Goal: Information Seeking & Learning: Find specific fact

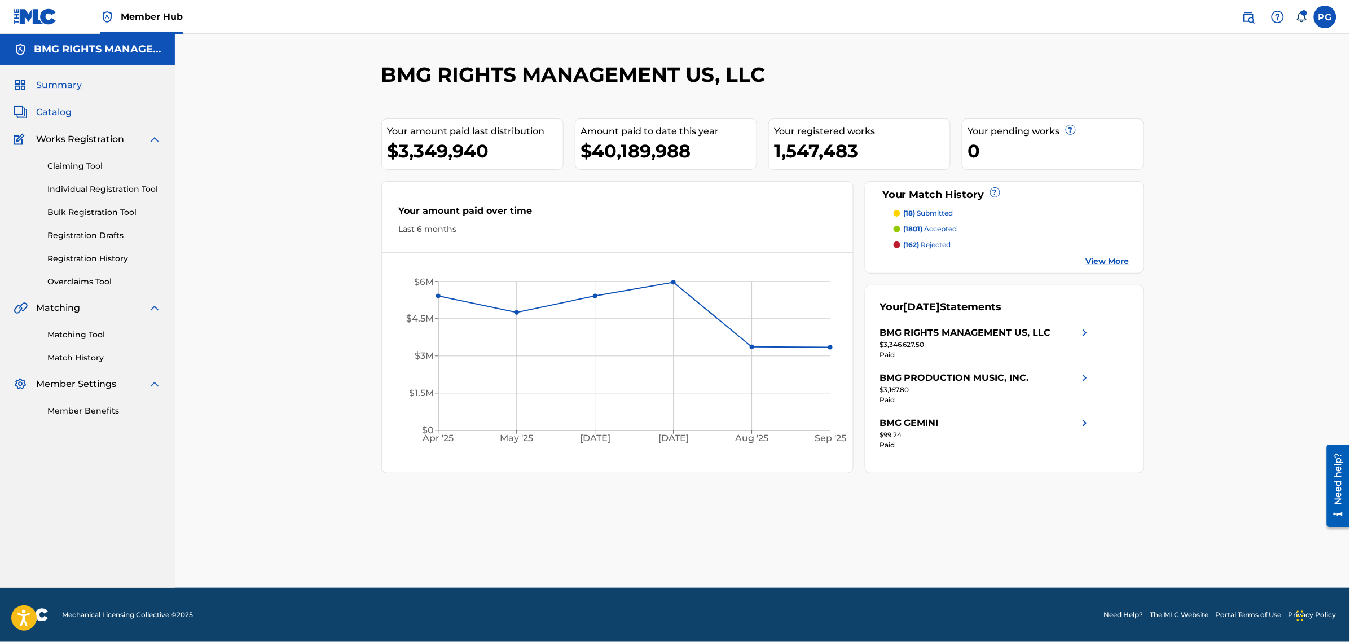
click at [47, 115] on span "Catalog" at bounding box center [54, 112] width 36 height 14
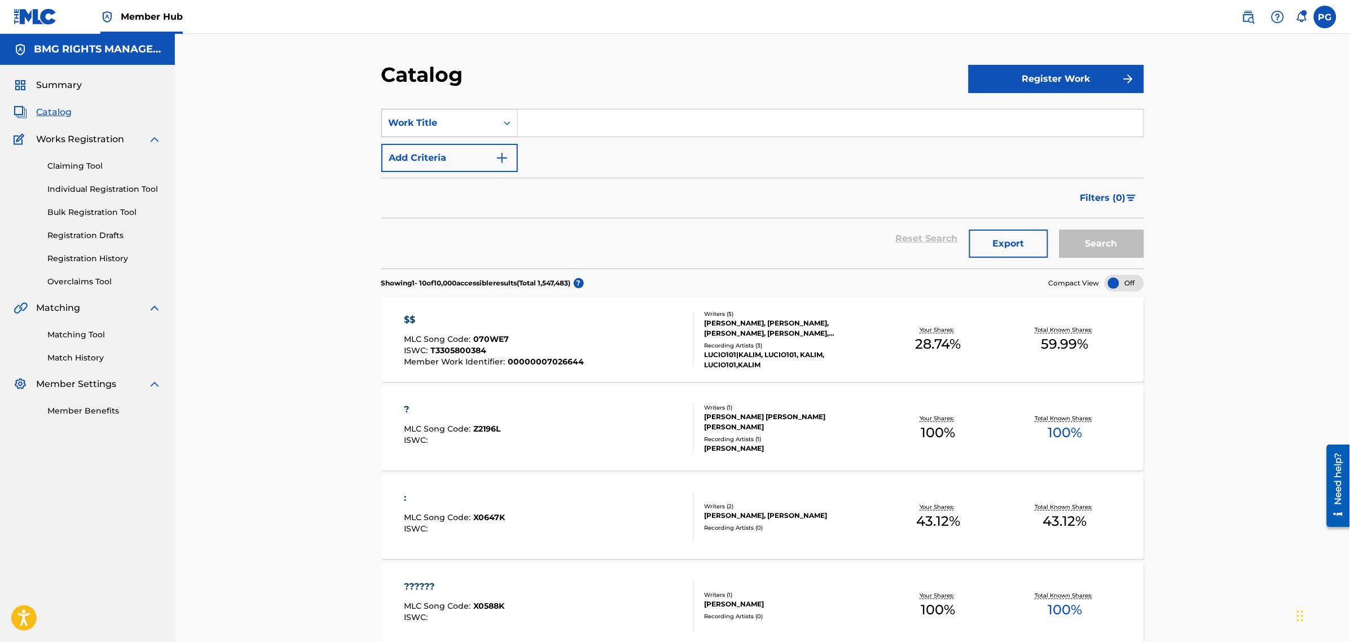
click at [418, 117] on div "Work Title" at bounding box center [440, 123] width 102 height 14
drag, startPoint x: 451, startPoint y: 240, endPoint x: 563, endPoint y: 143, distance: 148.0
click at [452, 236] on div "MLC Song Code" at bounding box center [449, 236] width 135 height 28
click at [584, 107] on section "SearchWithCriteriaa384289d-ef61-46d7-a03a-62f42cac1f27 MLC Song Code Add Criter…" at bounding box center [762, 181] width 763 height 173
click at [591, 118] on input "Search Form" at bounding box center [831, 122] width 626 height 27
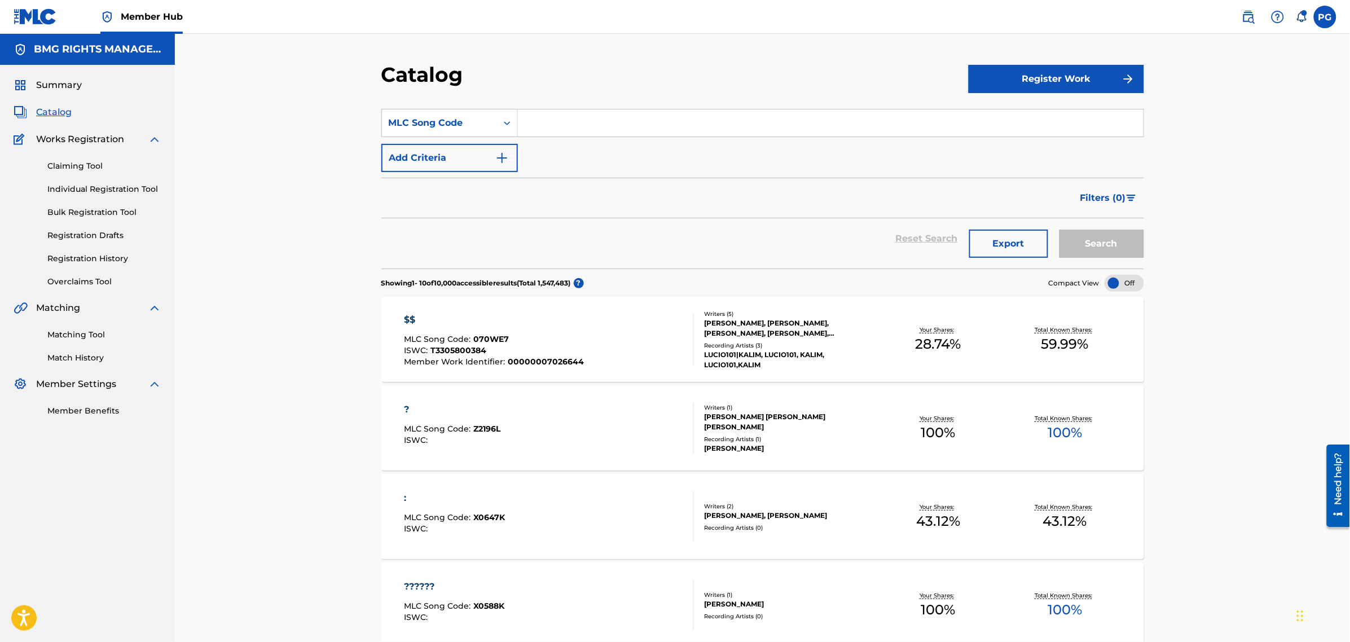
paste input "DB3015"
type input "DB3015"
click at [1059, 230] on button "Search" at bounding box center [1101, 244] width 85 height 28
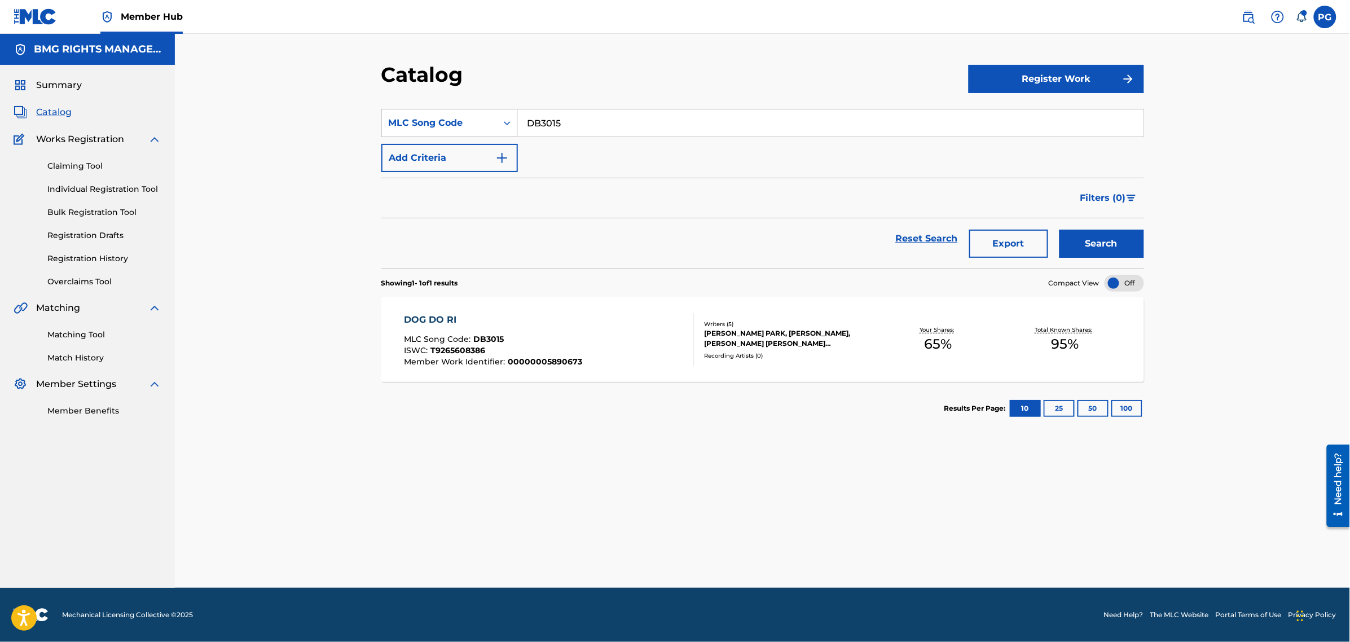
click at [642, 339] on div "DOG DO RI MLC Song Code : DB3015 ISWC : T9265608386 Member Work Identifier : 00…" at bounding box center [549, 339] width 290 height 53
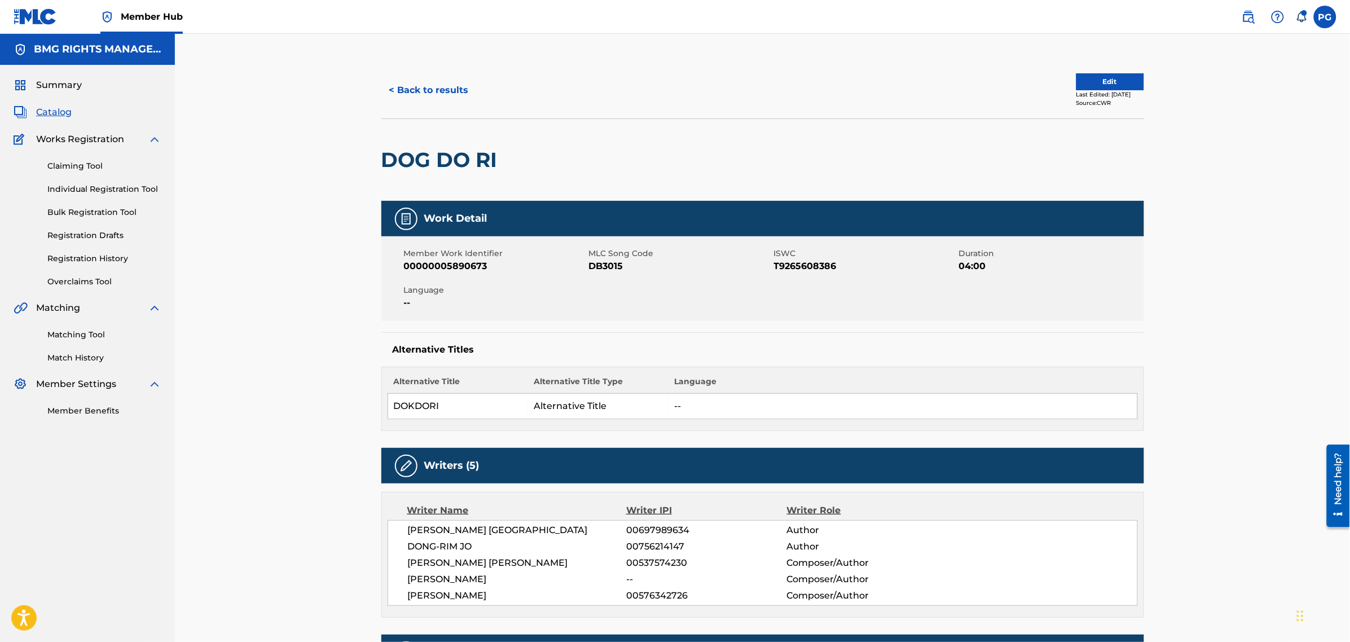
click at [69, 124] on div "Summary Catalog Works Registration Claiming Tool Individual Registration Tool B…" at bounding box center [87, 248] width 175 height 366
click at [65, 117] on span "Catalog" at bounding box center [54, 112] width 36 height 14
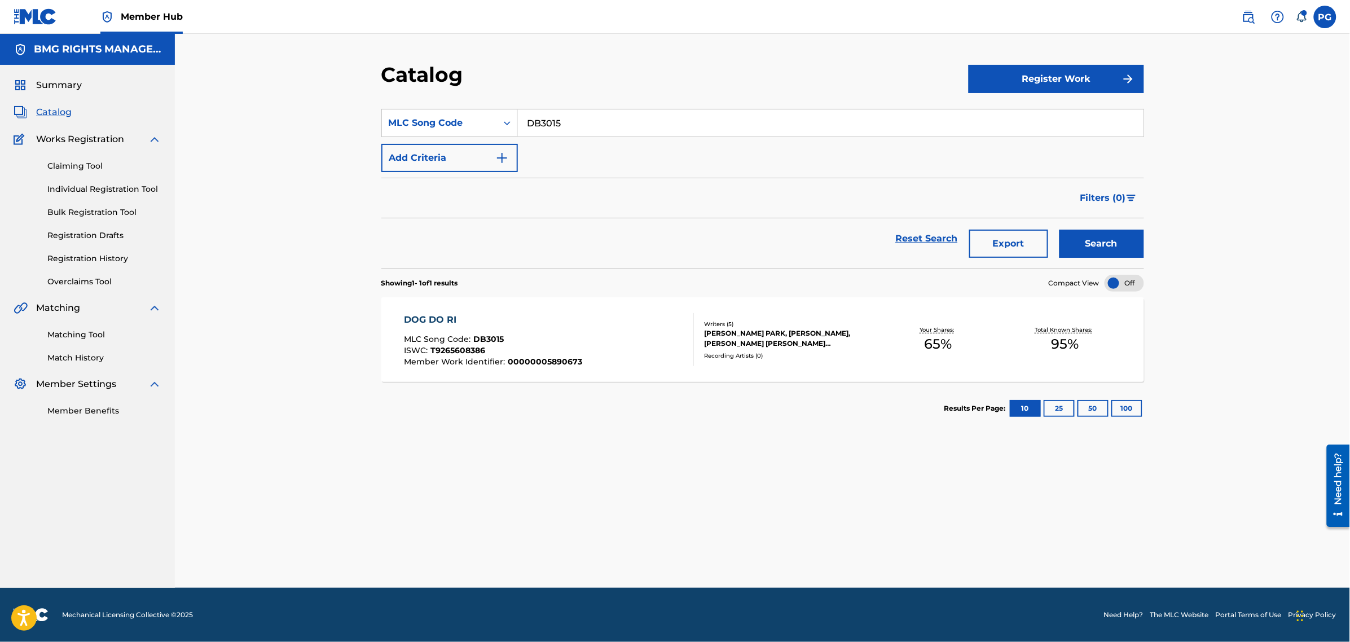
click at [580, 137] on div "SearchWithCriteriaa384289d-ef61-46d7-a03a-62f42cac1f27 MLC Song Code DB3015 Add…" at bounding box center [762, 140] width 763 height 63
click at [571, 124] on input "DB3015" at bounding box center [831, 122] width 626 height 27
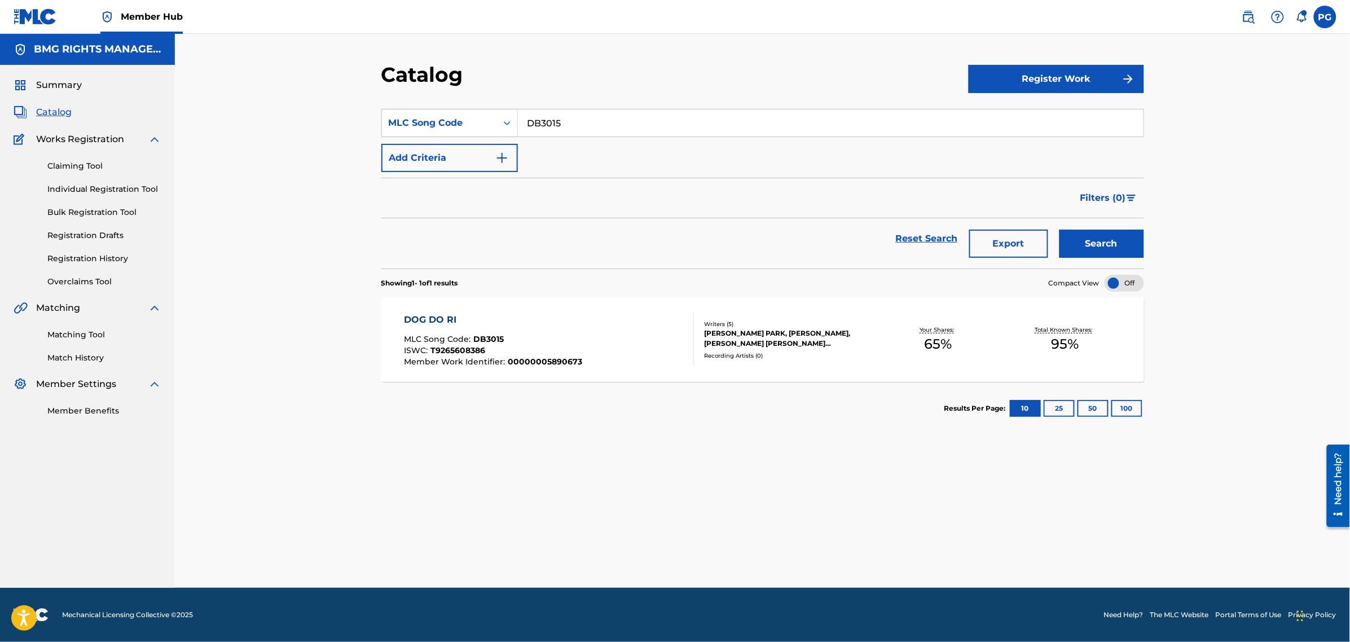
click at [571, 124] on input "DB3015" at bounding box center [831, 122] width 626 height 27
paste input "A5103B"
type input "A5103B"
click at [1059, 230] on button "Search" at bounding box center [1101, 244] width 85 height 28
click at [638, 346] on div "ALL I EVER WANTED MLC Song Code : A5103B ISWC : T9068735660 Member Work Identif…" at bounding box center [549, 339] width 290 height 53
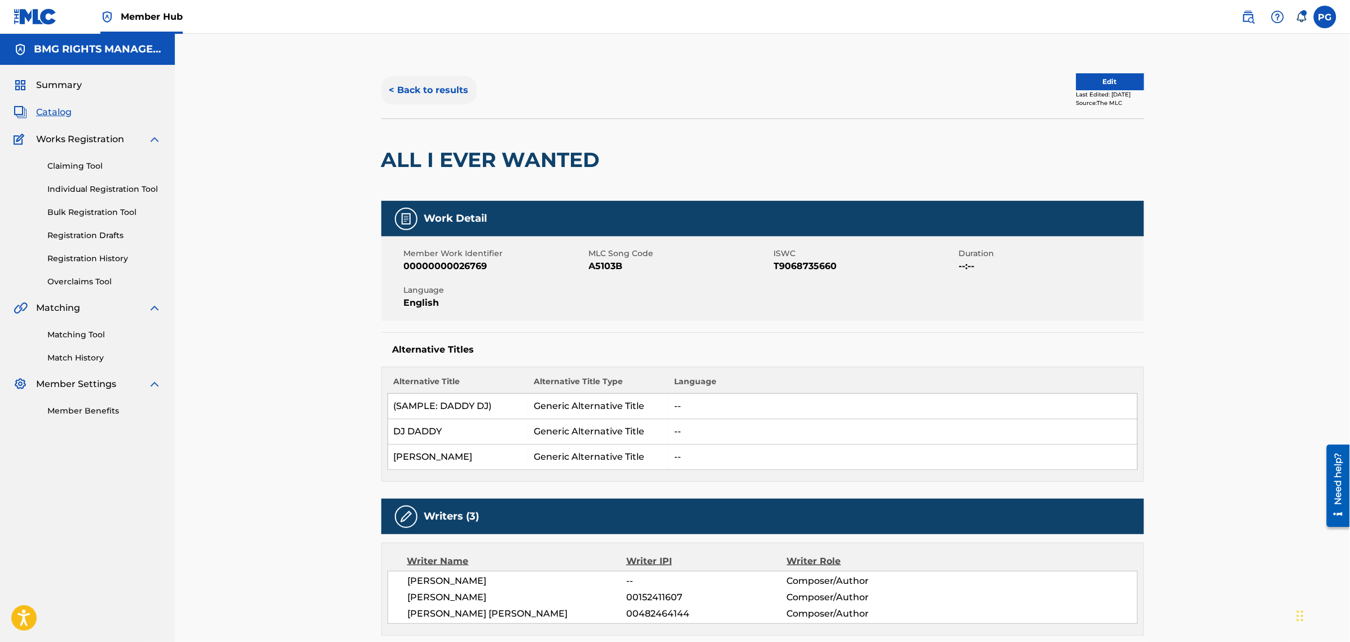
click at [412, 86] on button "< Back to results" at bounding box center [428, 90] width 95 height 28
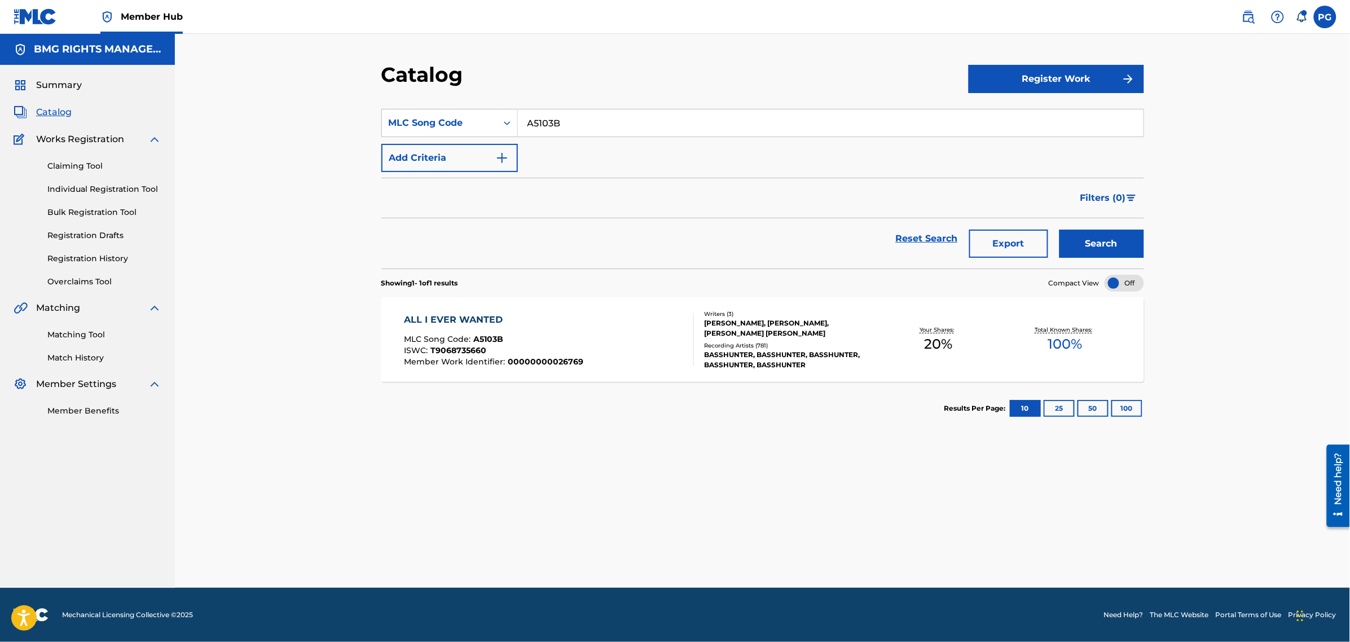
click at [48, 116] on span "Catalog" at bounding box center [54, 112] width 36 height 14
